Goal: Information Seeking & Learning: Learn about a topic

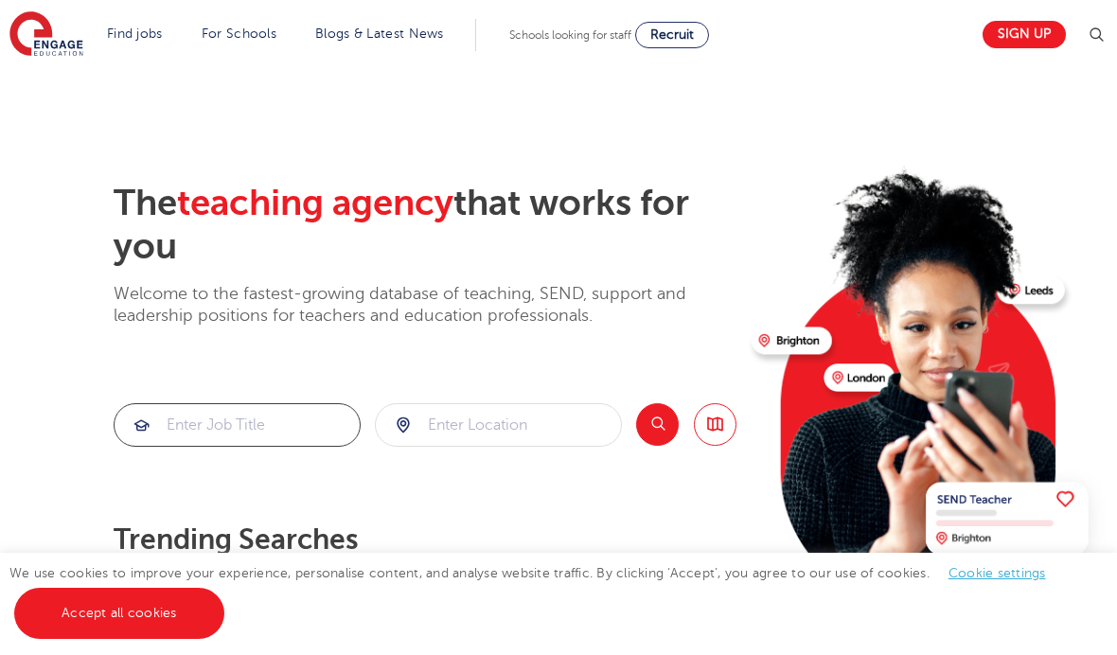
click at [227, 432] on input "search" at bounding box center [237, 425] width 245 height 42
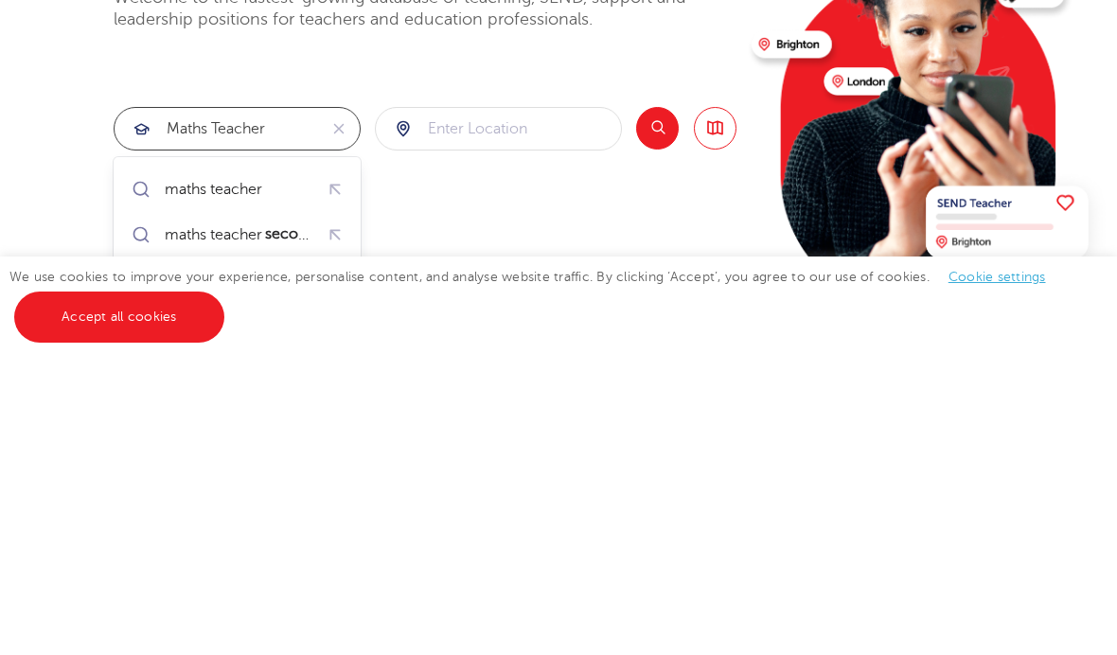
type input "maths teacher"
click at [502, 404] on input "search" at bounding box center [498, 425] width 245 height 42
type input "ealing [GEOGRAPHIC_DATA]"
click at [651, 403] on button "Search" at bounding box center [657, 424] width 43 height 43
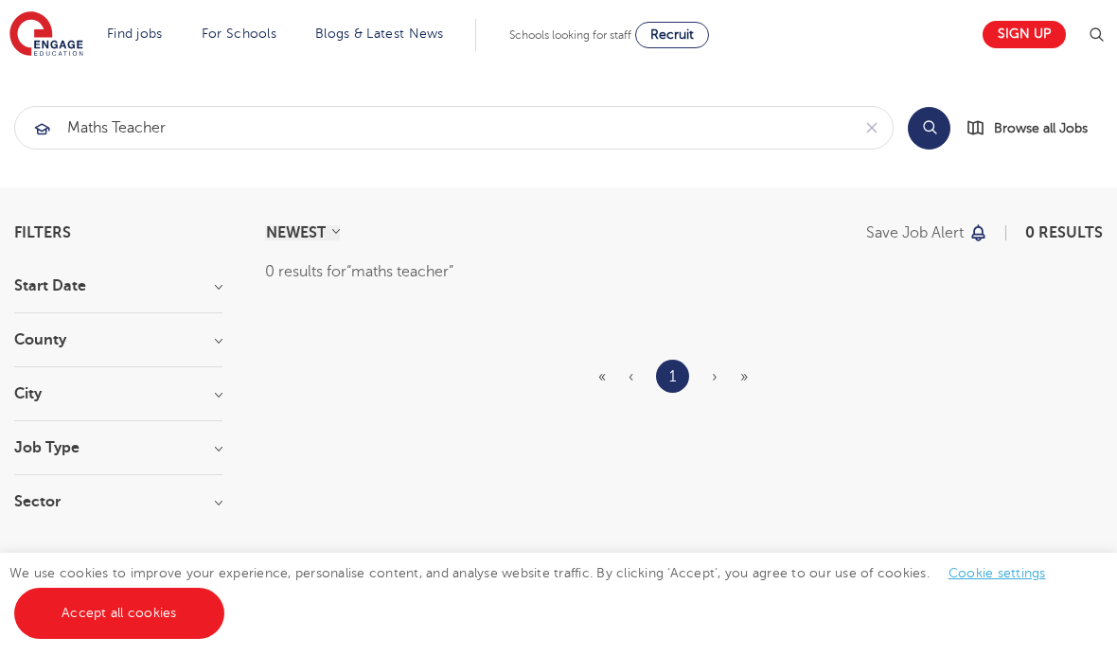
click at [198, 289] on h3 "Start Date" at bounding box center [118, 285] width 208 height 15
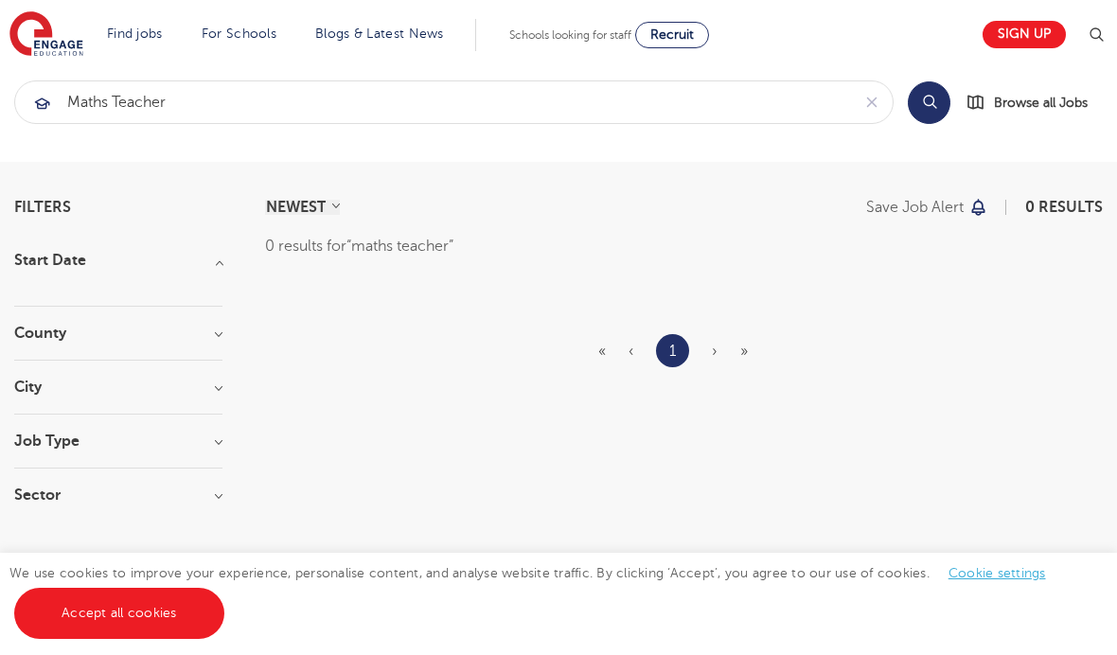
scroll to position [25, 0]
click at [195, 448] on h3 "Job Type" at bounding box center [118, 441] width 208 height 15
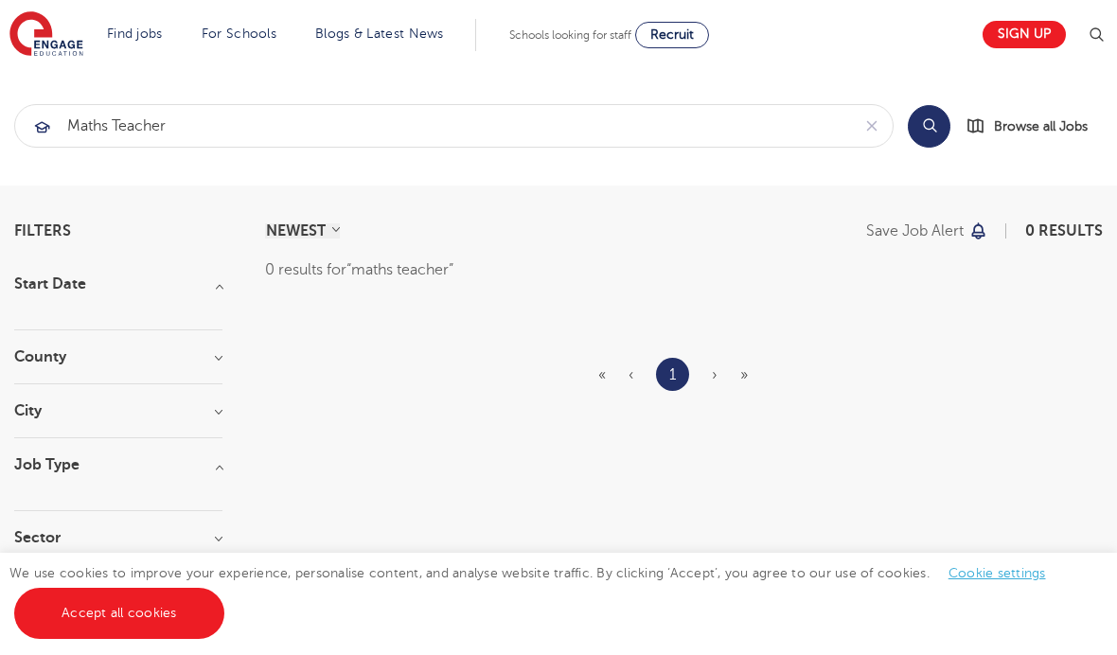
scroll to position [0, 0]
